Goal: Task Accomplishment & Management: Use online tool/utility

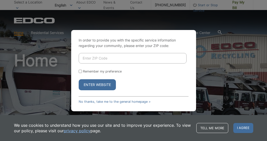
click at [107, 58] on input "Enter ZIP Code" at bounding box center [133, 58] width 108 height 11
type input "92064"
click at [80, 71] on input "Remember my preference" at bounding box center [80, 71] width 3 height 3
checkbox input "true"
click at [97, 86] on button "Enter Website" at bounding box center [97, 84] width 37 height 11
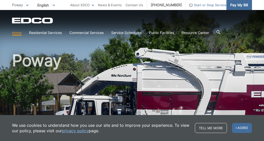
click at [238, 6] on span "Pay My Bill" at bounding box center [239, 5] width 18 height 6
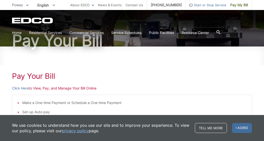
scroll to position [75, 0]
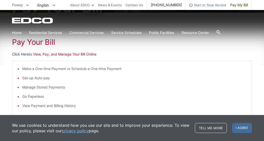
click at [24, 54] on link "Click Here" at bounding box center [20, 55] width 17 height 6
